Goal: Navigation & Orientation: Find specific page/section

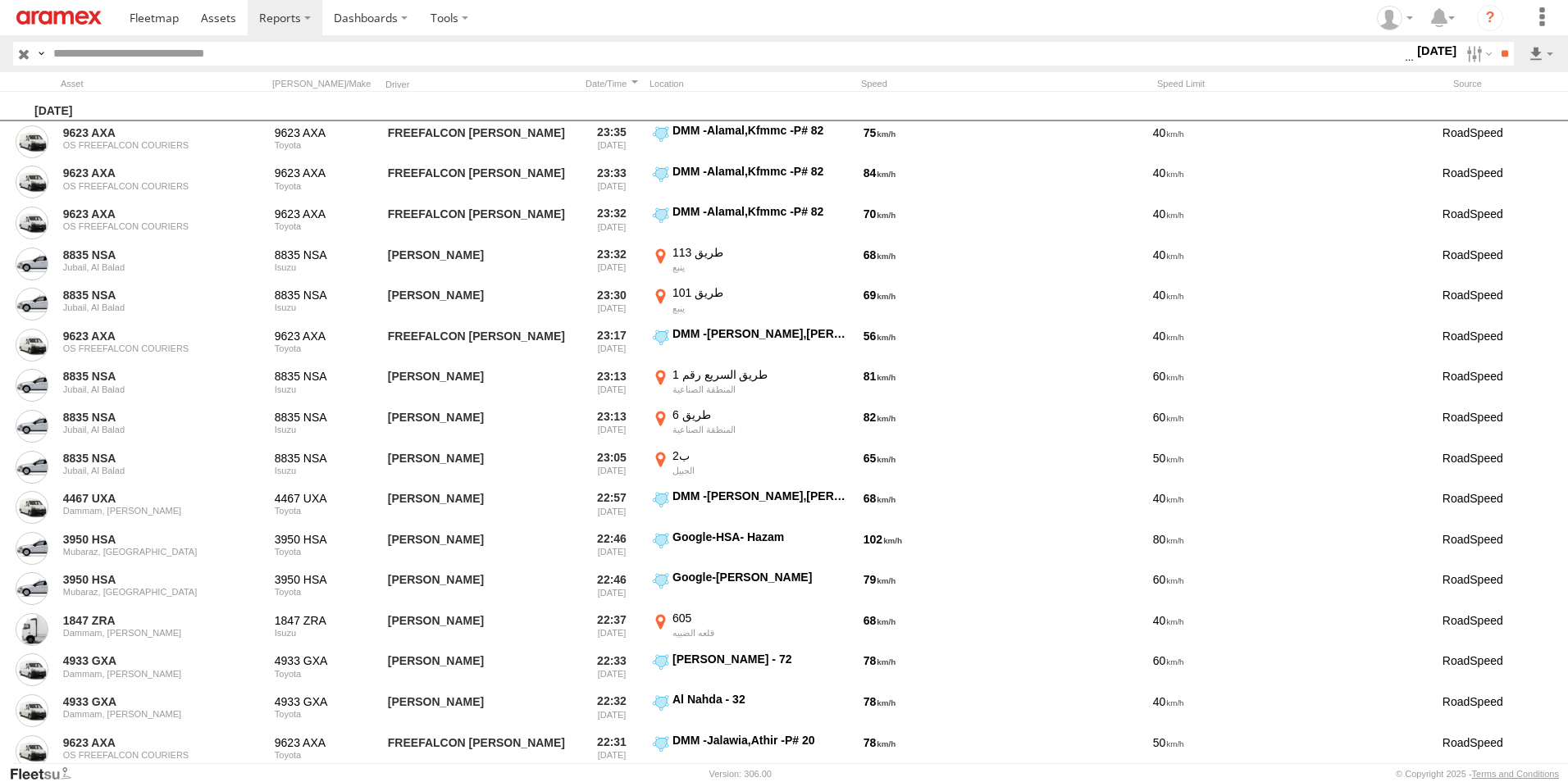
scroll to position [0, 1]
click at [227, 20] on span at bounding box center [218, 17] width 35 height 15
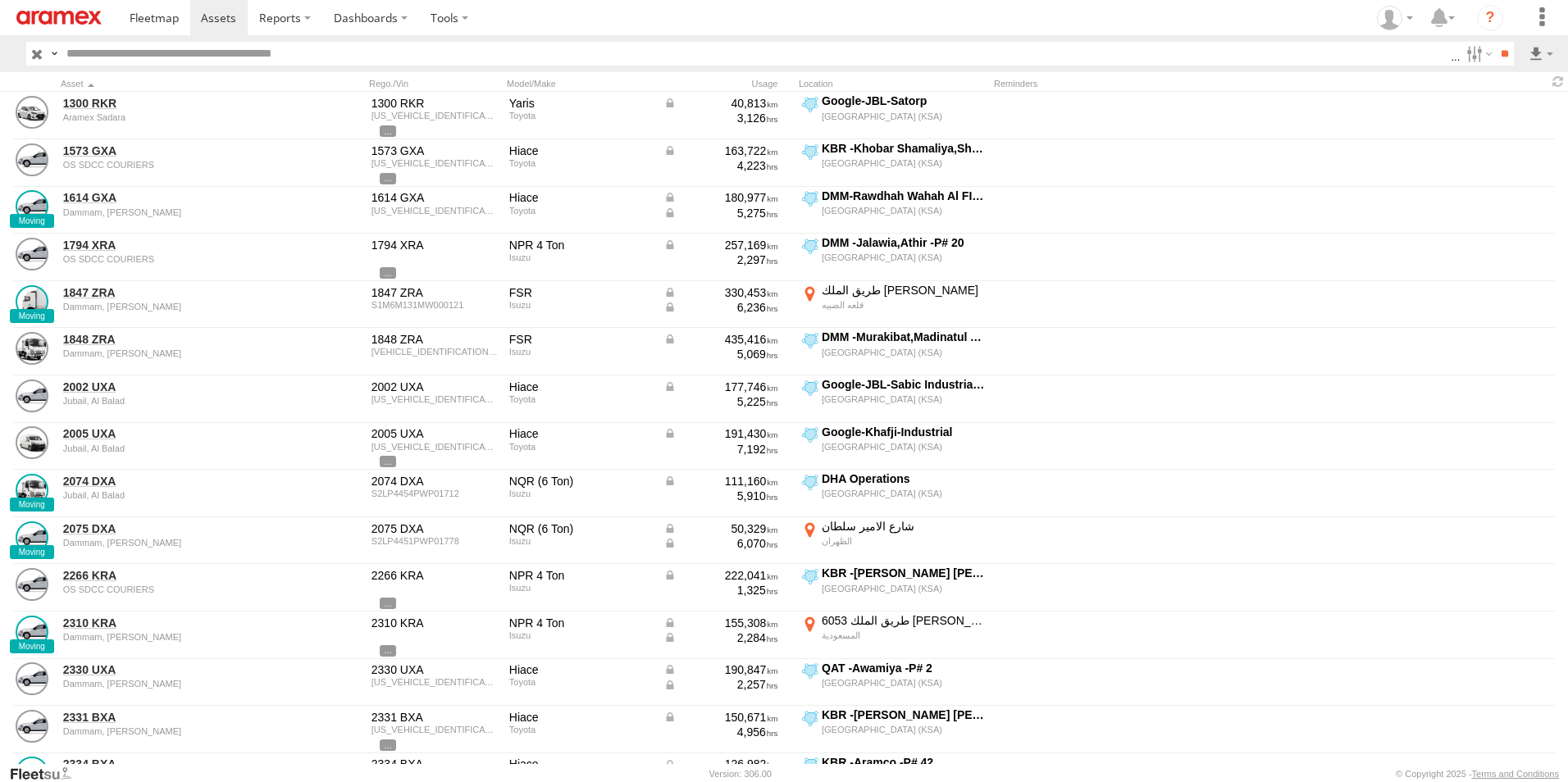
click at [244, 52] on input "text" at bounding box center [755, 53] width 1391 height 24
click at [233, 19] on span at bounding box center [218, 17] width 35 height 15
click at [222, 17] on span at bounding box center [218, 17] width 35 height 15
